Goal: Information Seeking & Learning: Learn about a topic

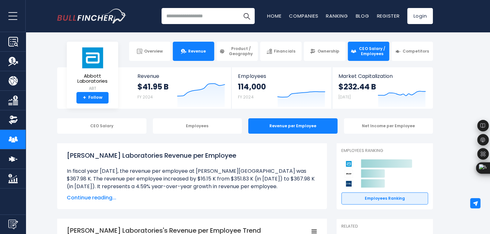
click at [179, 52] on link "Revenue" at bounding box center [193, 51] width 41 height 19
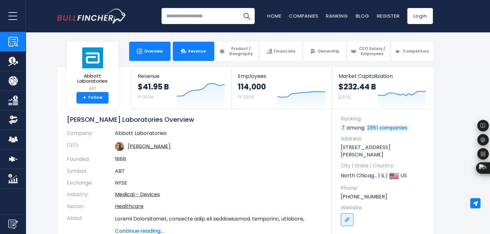
click at [197, 54] on link "Revenue" at bounding box center [193, 51] width 41 height 19
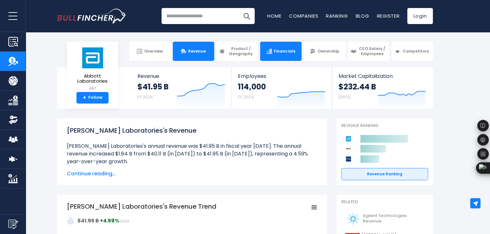
click at [276, 49] on span "Financials" at bounding box center [284, 51] width 21 height 5
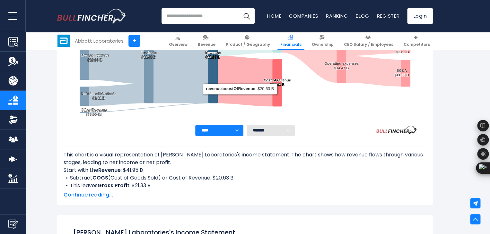
scroll to position [91, 0]
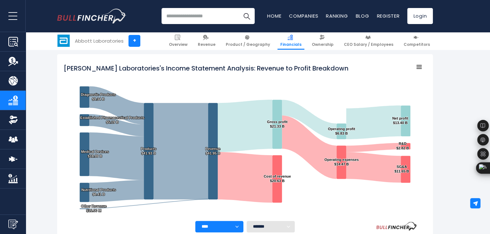
click at [92, 72] on tspan "Abbott Laboratories's Income Statement Analysis: Revenue to Profit Breakdown" at bounding box center [206, 68] width 285 height 9
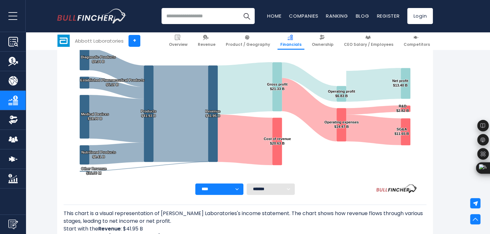
scroll to position [0, 0]
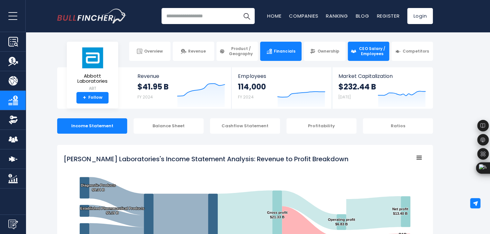
click at [370, 53] on span "CEO Salary / Employees" at bounding box center [372, 51] width 28 height 10
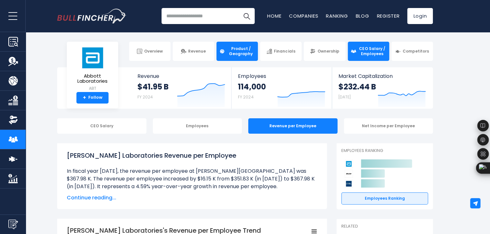
click at [235, 50] on span "Product / Geography" at bounding box center [241, 51] width 28 height 10
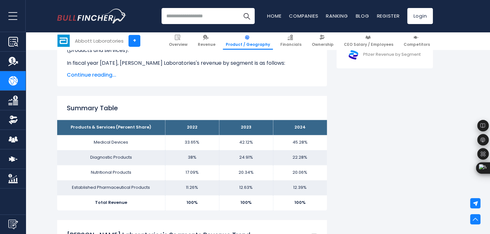
scroll to position [128, 0]
